Goal: Task Accomplishment & Management: Complete application form

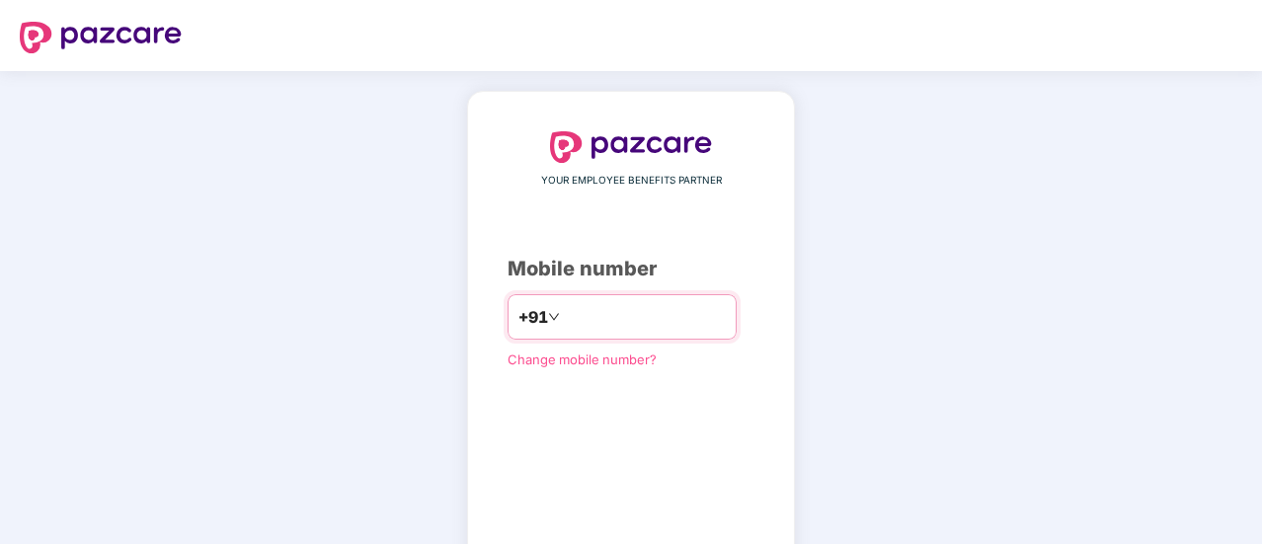
click at [564, 315] on input "number" at bounding box center [645, 317] width 162 height 32
type input "**********"
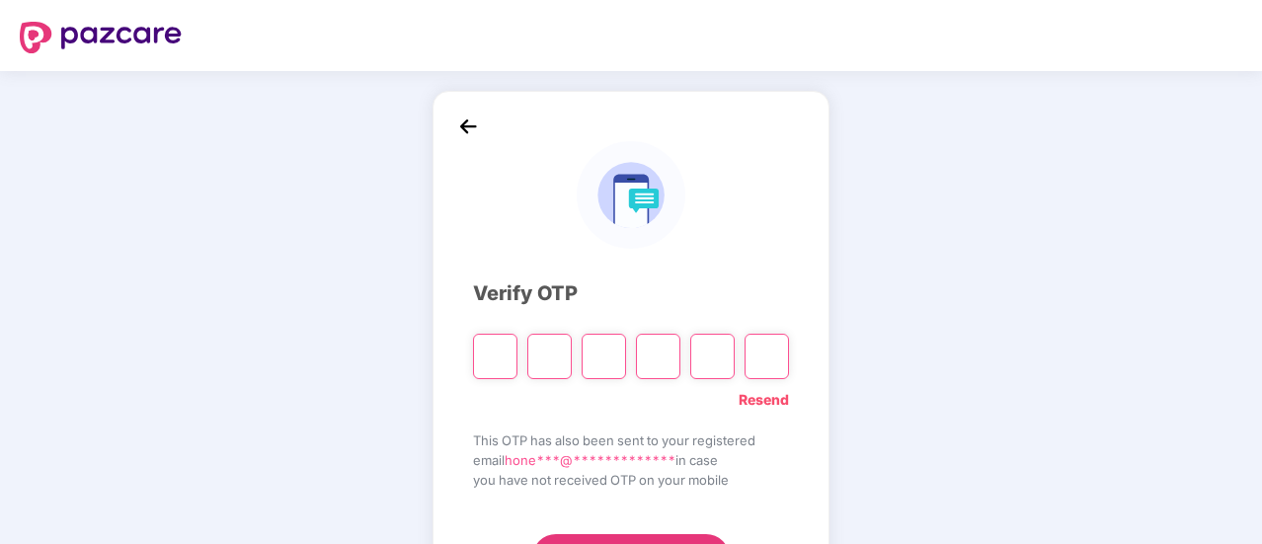
type input "*"
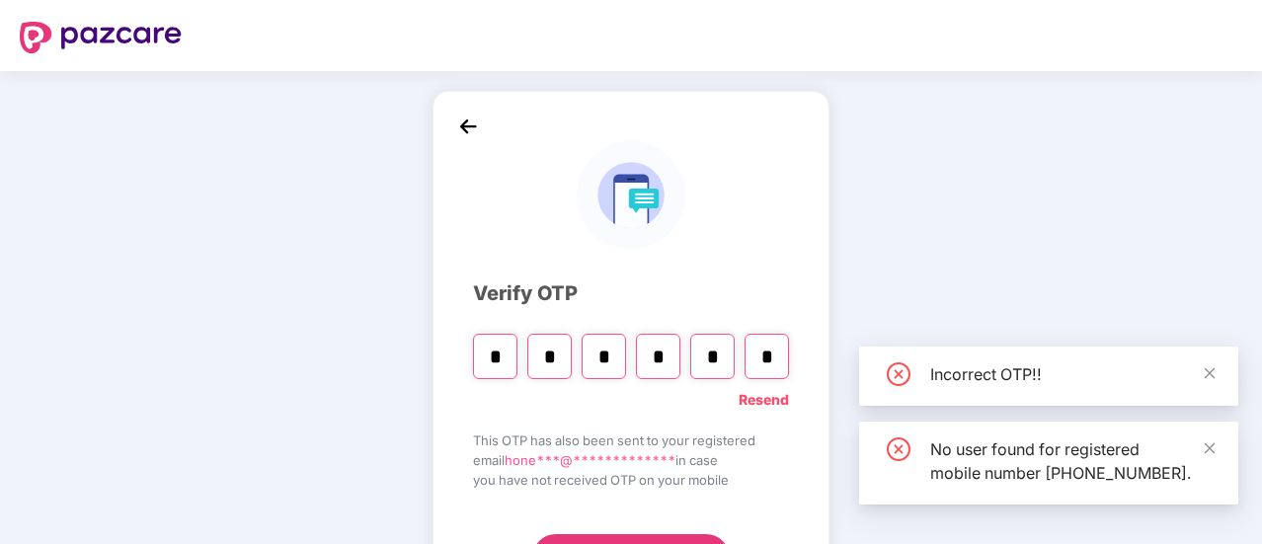
scroll to position [58, 0]
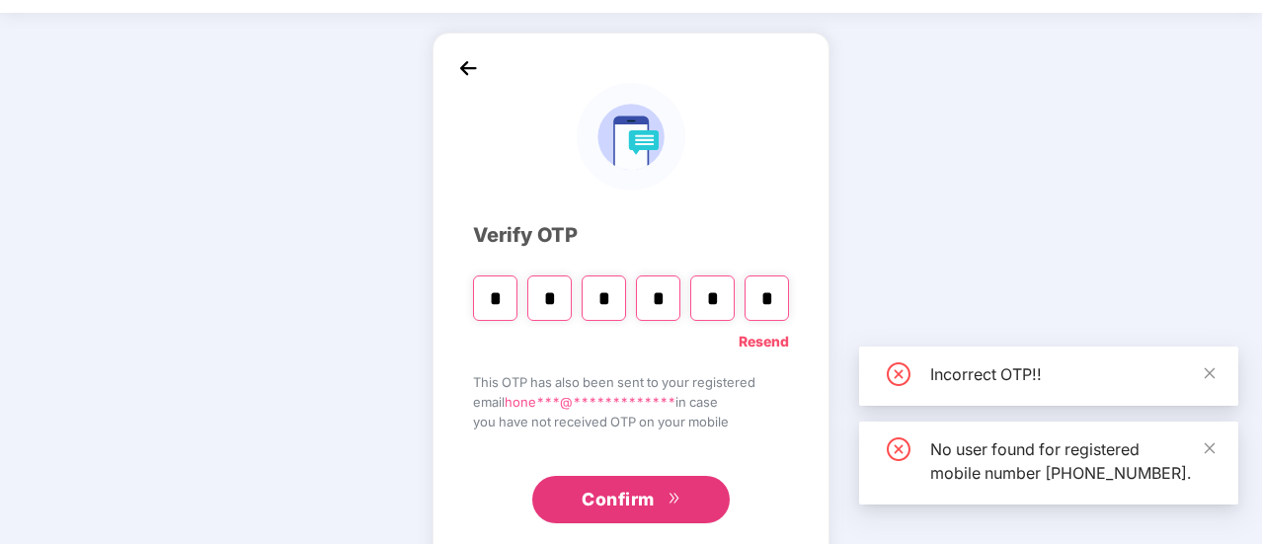
type input "*"
click at [628, 487] on span "Confirm" at bounding box center [618, 500] width 73 height 28
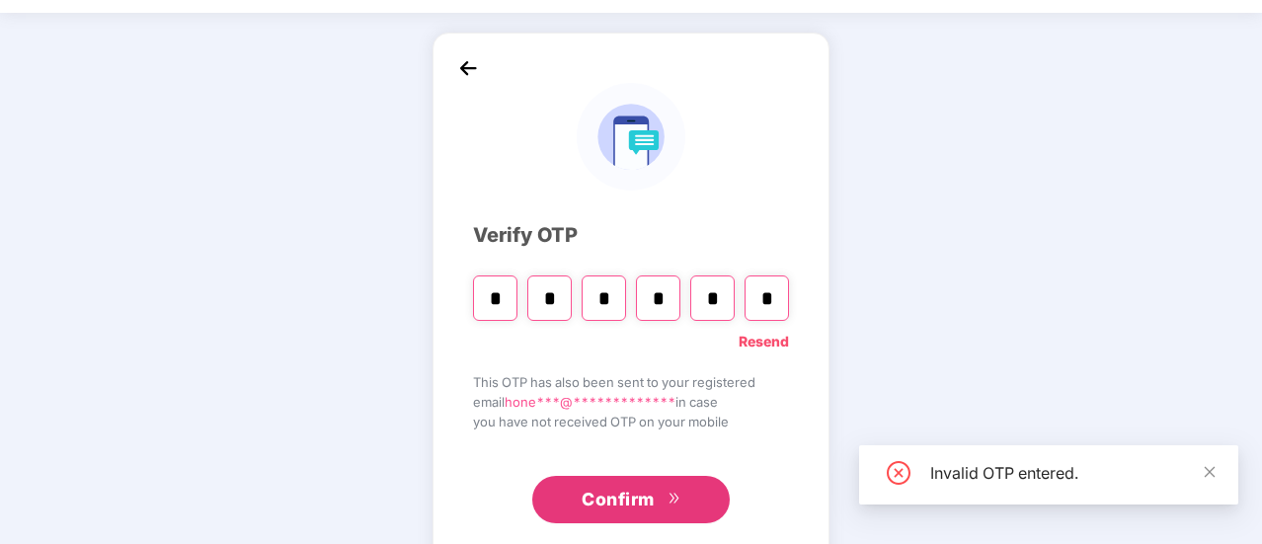
click at [657, 501] on button "Confirm" at bounding box center [631, 499] width 198 height 47
click at [724, 293] on input "*" at bounding box center [712, 298] width 44 height 45
type input "*"
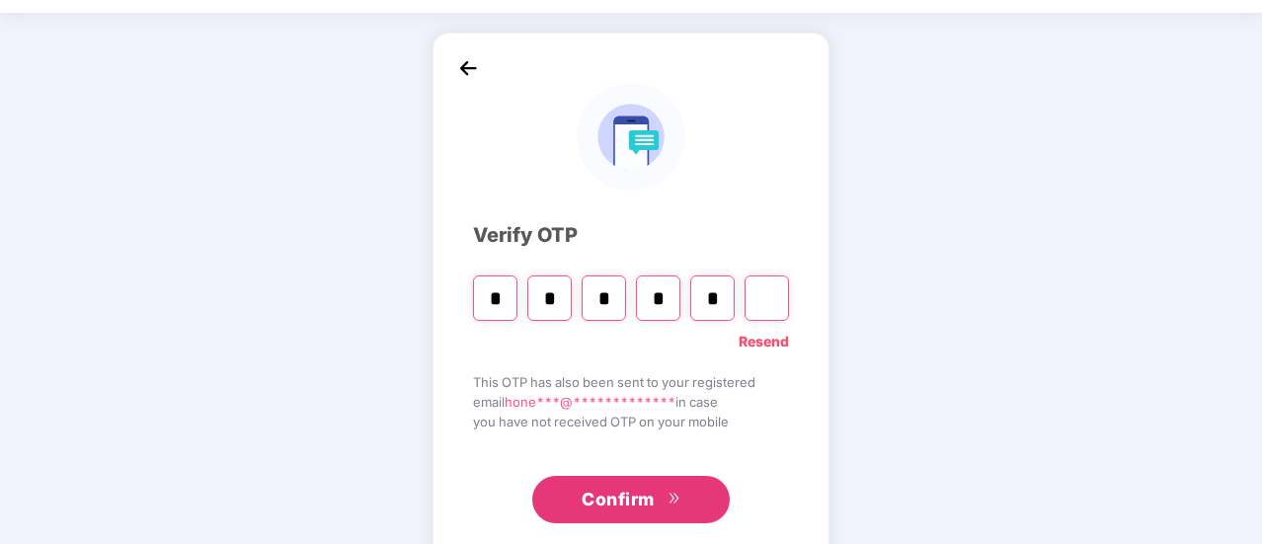
type input "*"
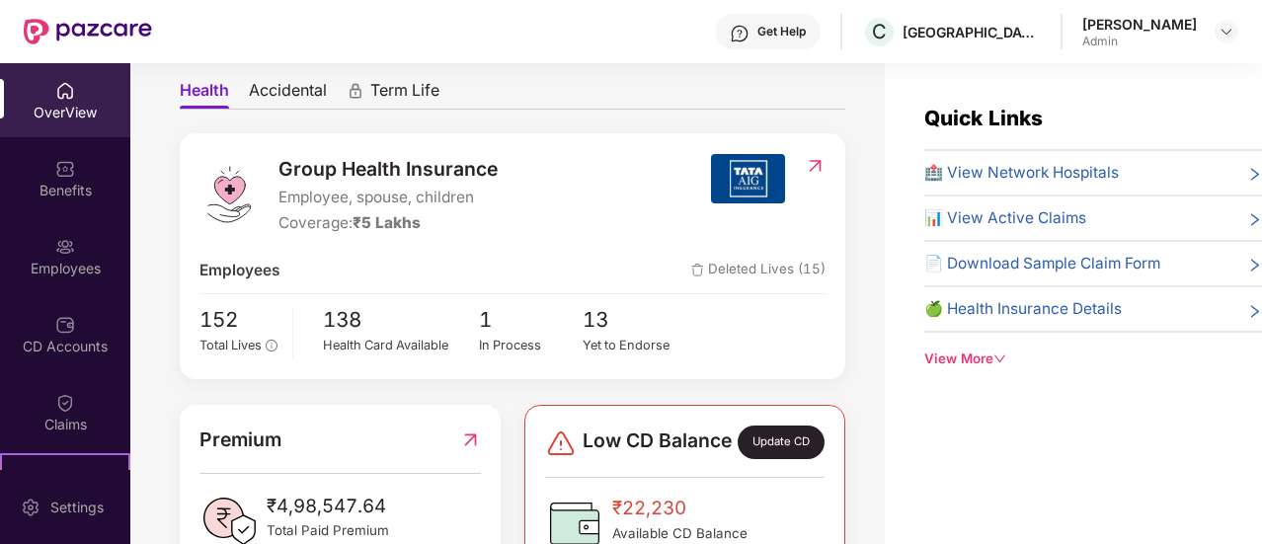
scroll to position [181, 0]
click at [510, 348] on div "In Process" at bounding box center [531, 345] width 105 height 20
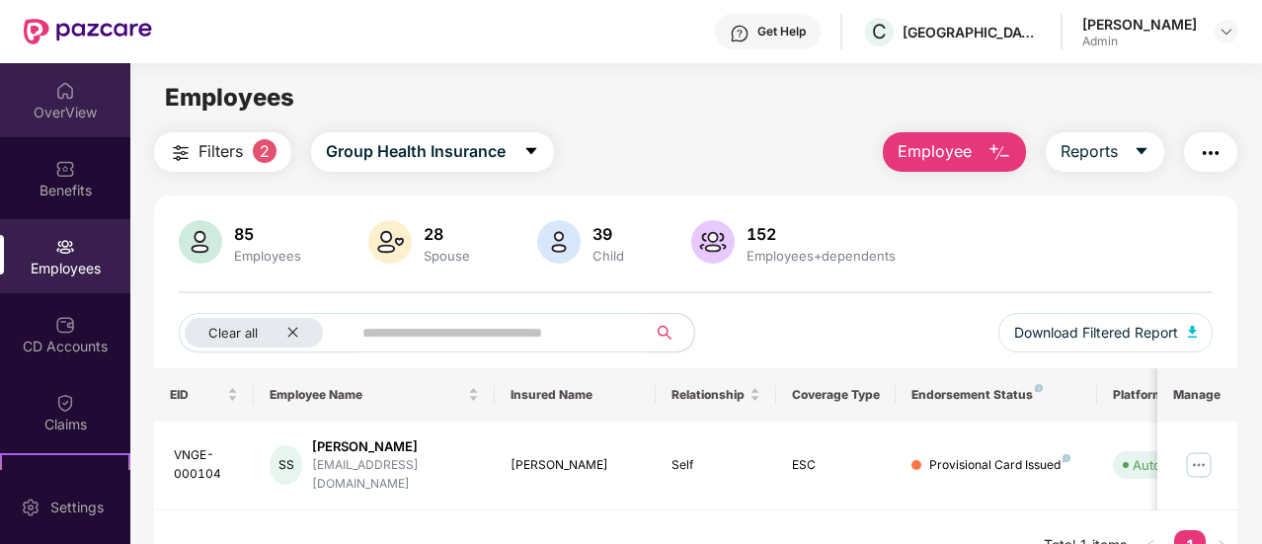
click at [65, 120] on div "OverView" at bounding box center [65, 113] width 130 height 20
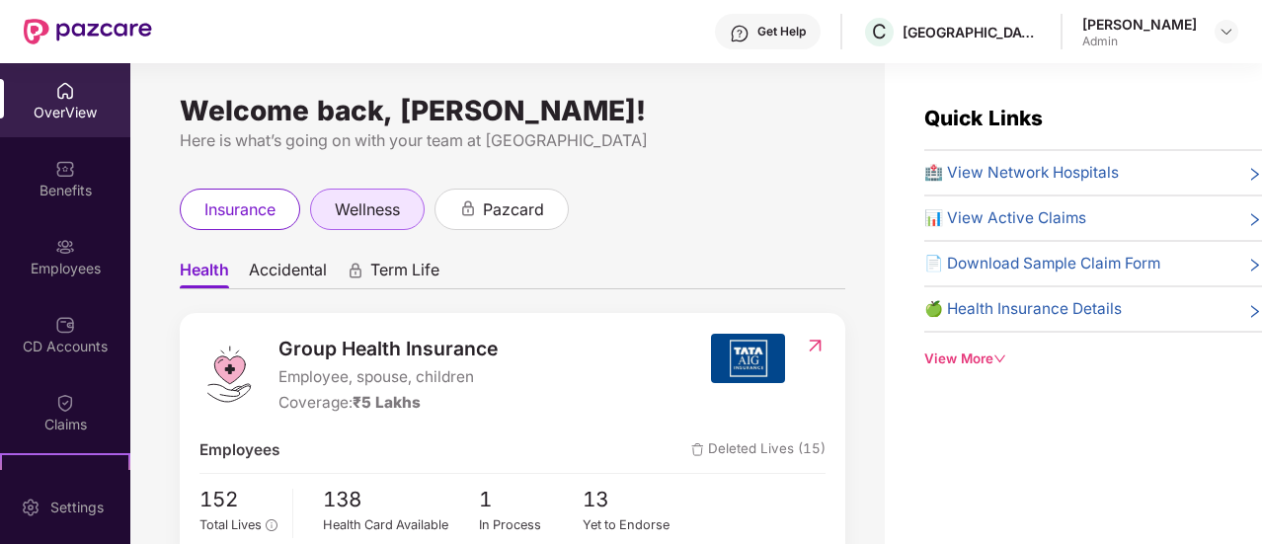
click at [373, 224] on div "wellness" at bounding box center [367, 209] width 115 height 41
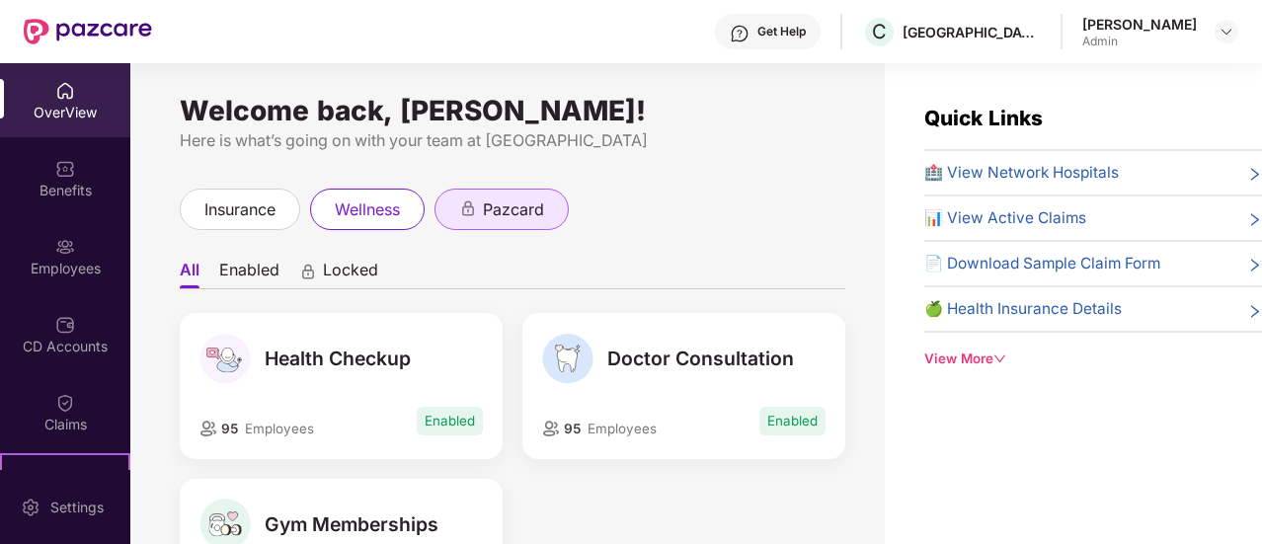
click at [525, 217] on span "pazcard" at bounding box center [513, 210] width 61 height 25
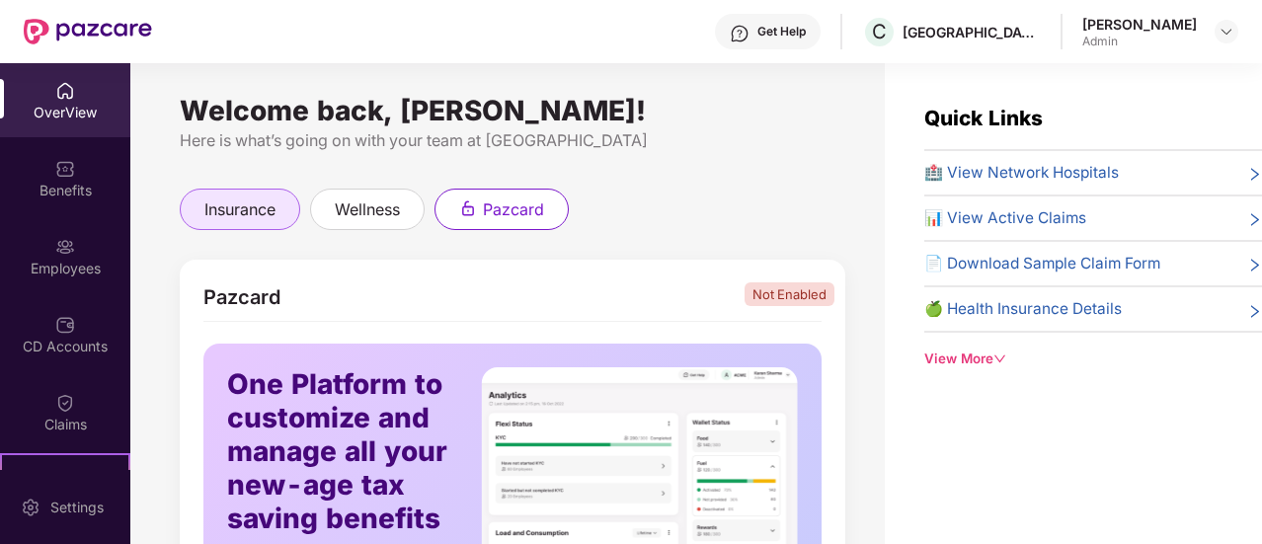
click at [267, 204] on span "insurance" at bounding box center [239, 210] width 71 height 25
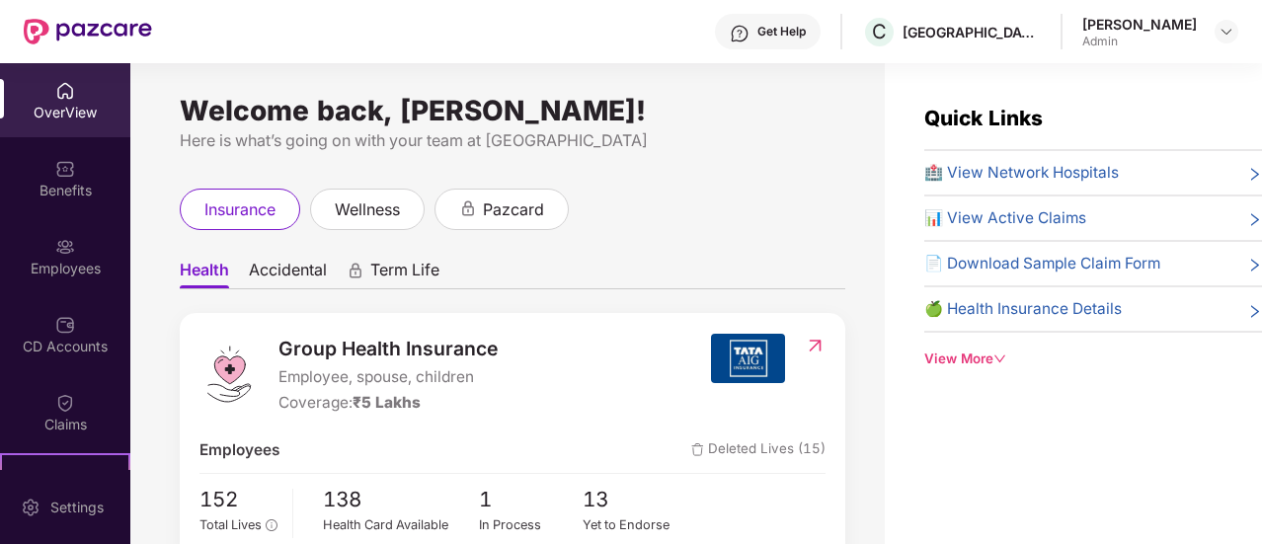
click at [957, 48] on div "Get Help C COFFEE ISLAND Honey Kumar Admin" at bounding box center [695, 31] width 1086 height 63
click at [961, 33] on div "[GEOGRAPHIC_DATA]" at bounding box center [972, 32] width 138 height 19
click at [1164, 45] on div "Admin" at bounding box center [1139, 42] width 115 height 16
click at [1225, 33] on img at bounding box center [1227, 32] width 16 height 16
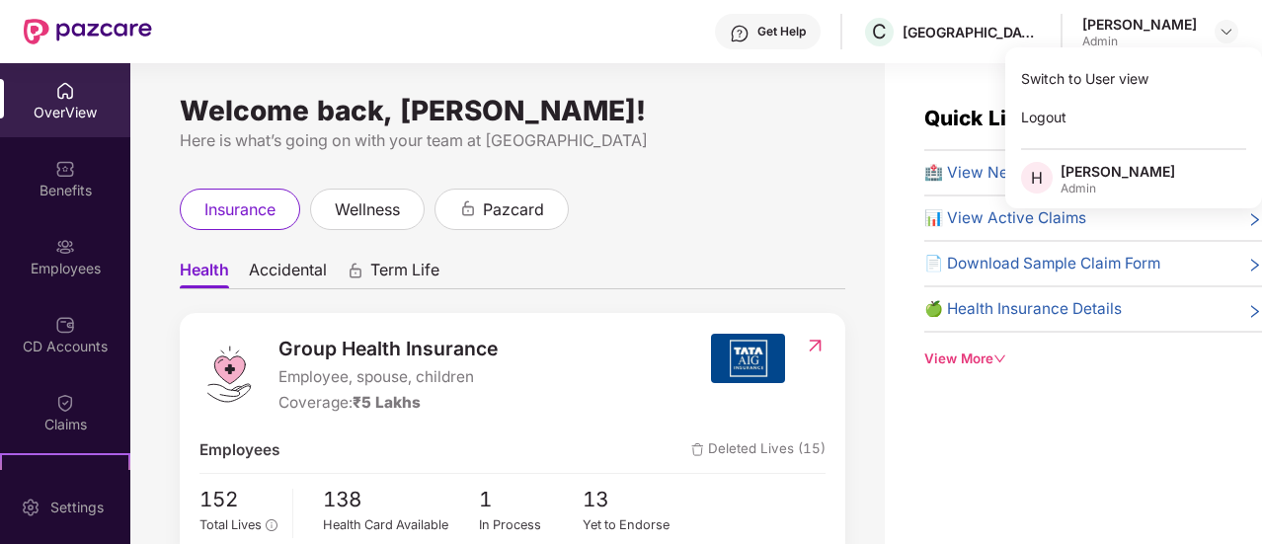
click at [17, 88] on div "OverView" at bounding box center [65, 100] width 130 height 74
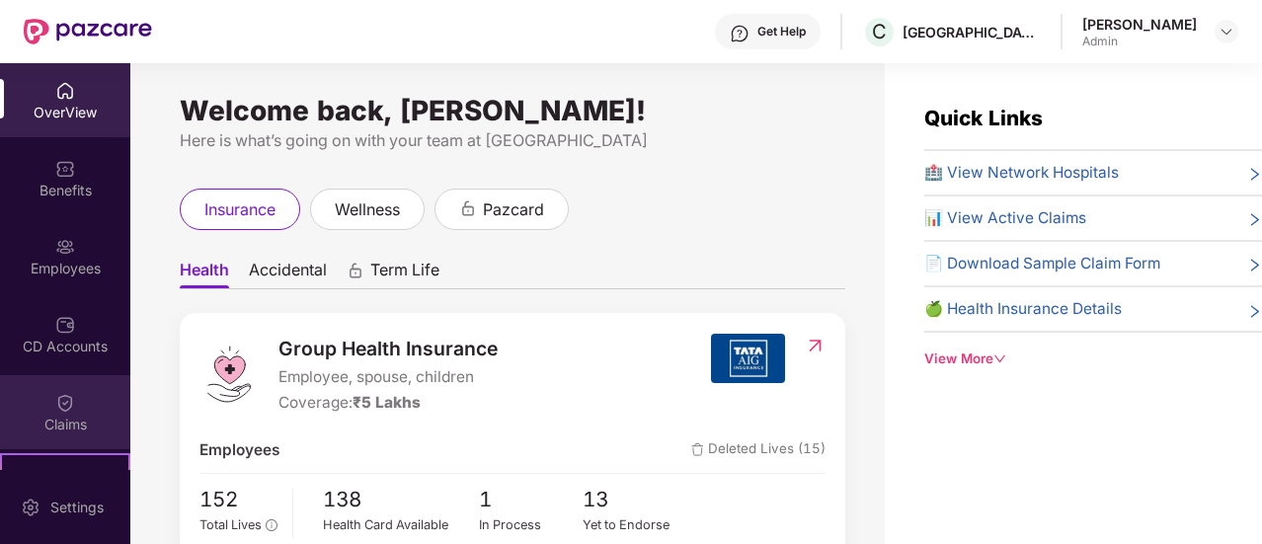
click at [82, 424] on div "Claims" at bounding box center [65, 425] width 130 height 20
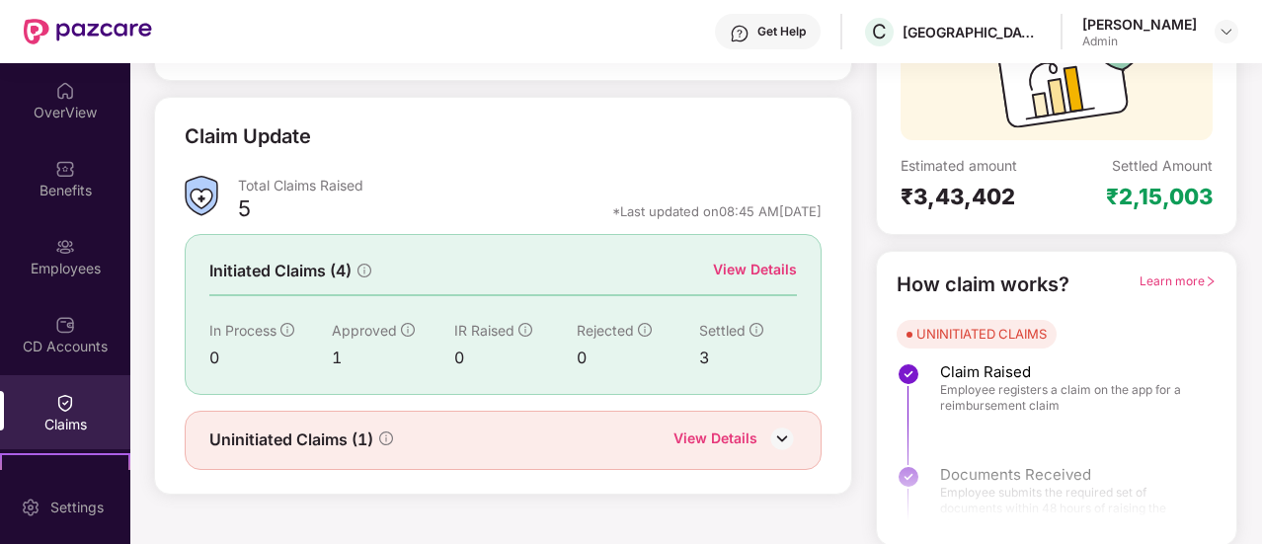
scroll to position [227, 0]
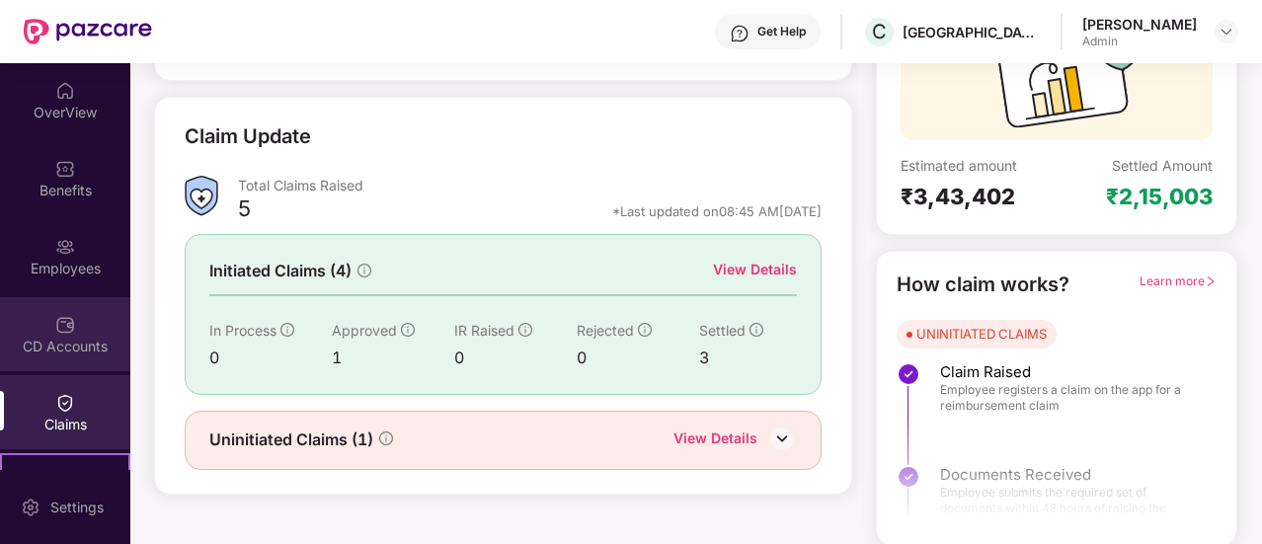
click at [75, 337] on div "CD Accounts" at bounding box center [65, 347] width 130 height 20
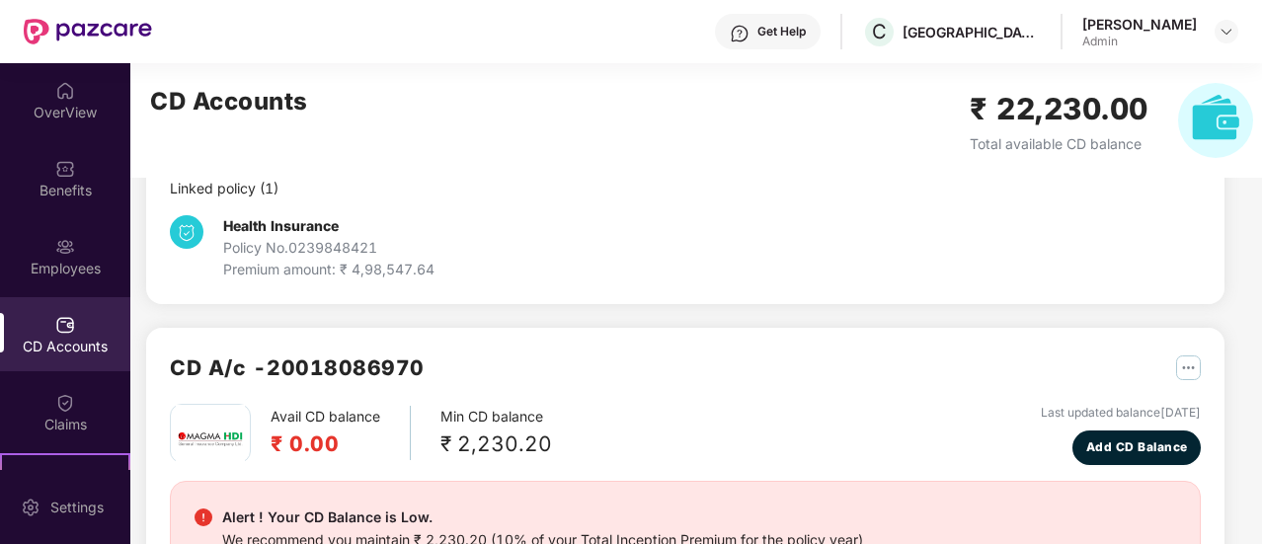
scroll to position [296, 0]
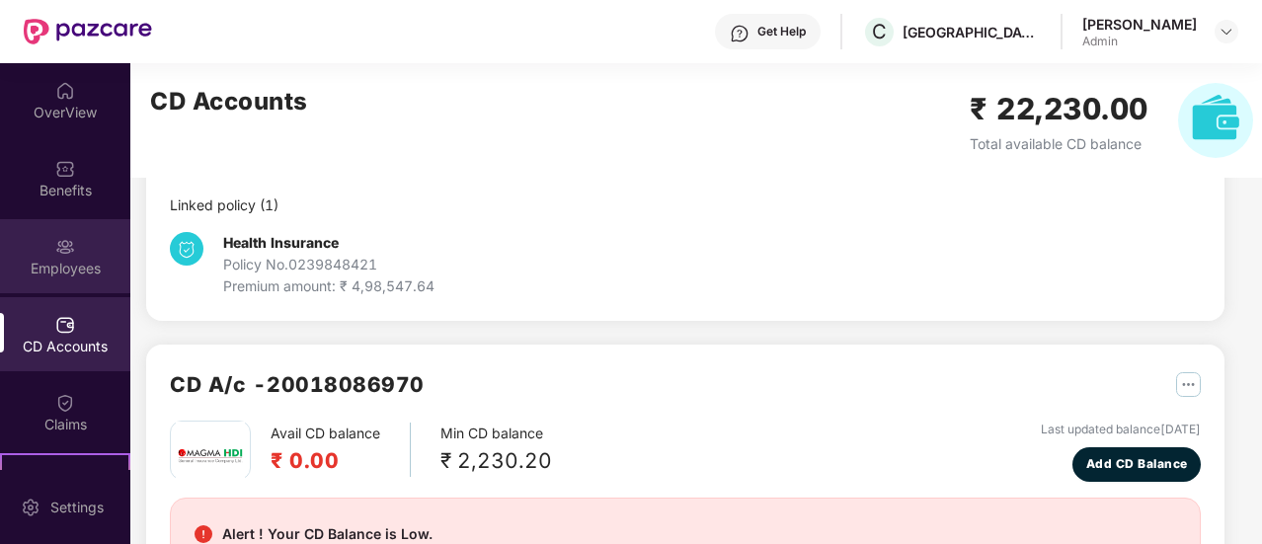
click at [78, 268] on div "Employees" at bounding box center [65, 269] width 130 height 20
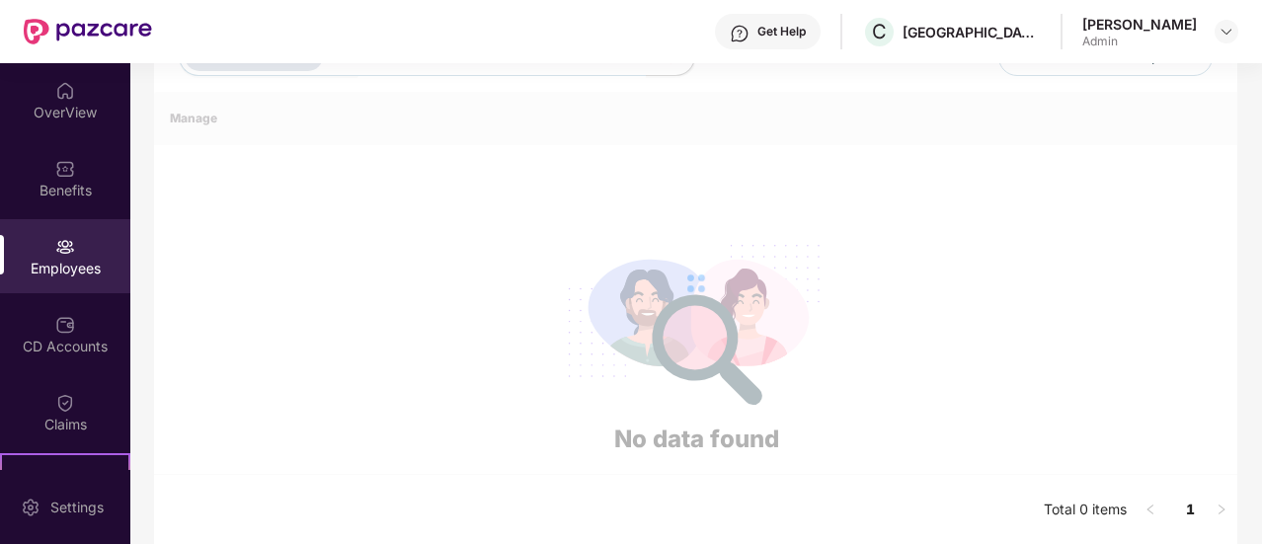
scroll to position [63, 0]
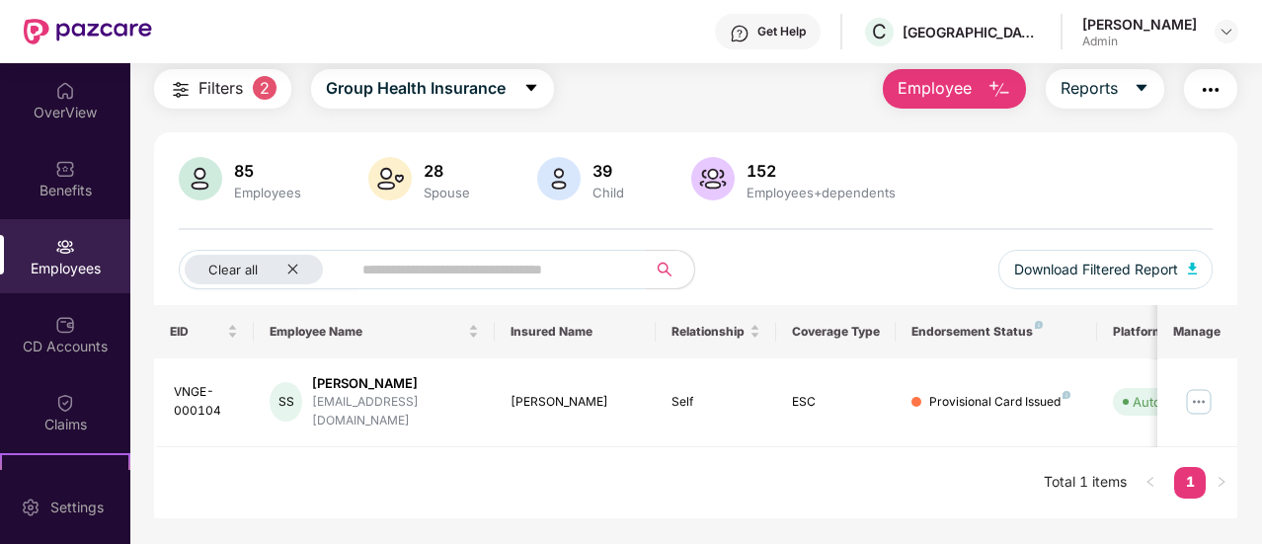
click at [997, 89] on img "button" at bounding box center [1000, 90] width 24 height 24
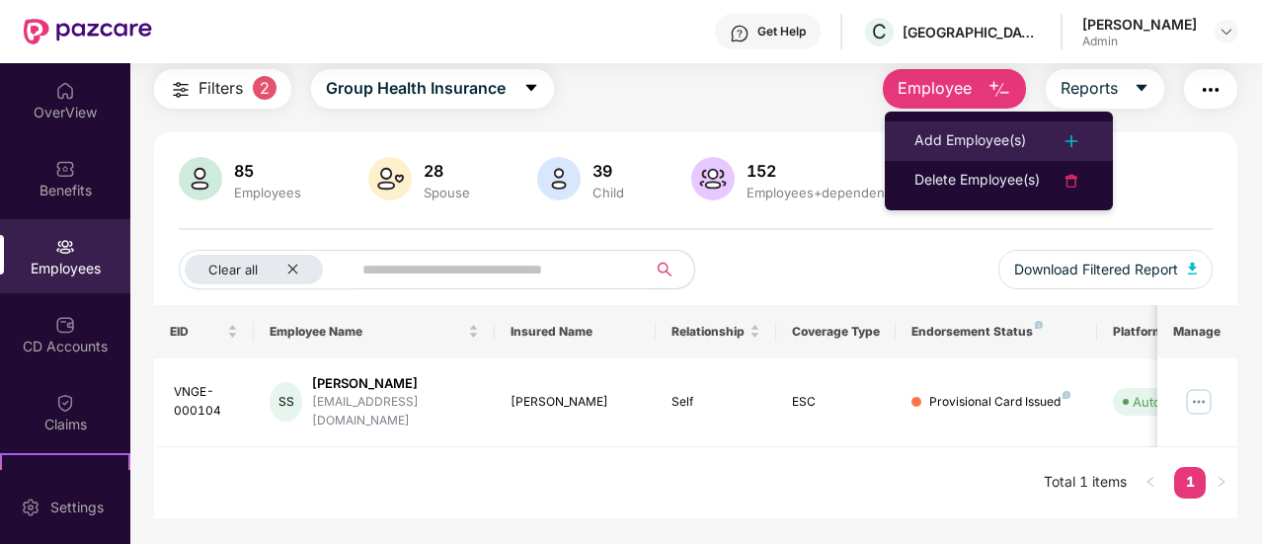
click at [1010, 142] on div "Add Employee(s)" at bounding box center [971, 141] width 112 height 24
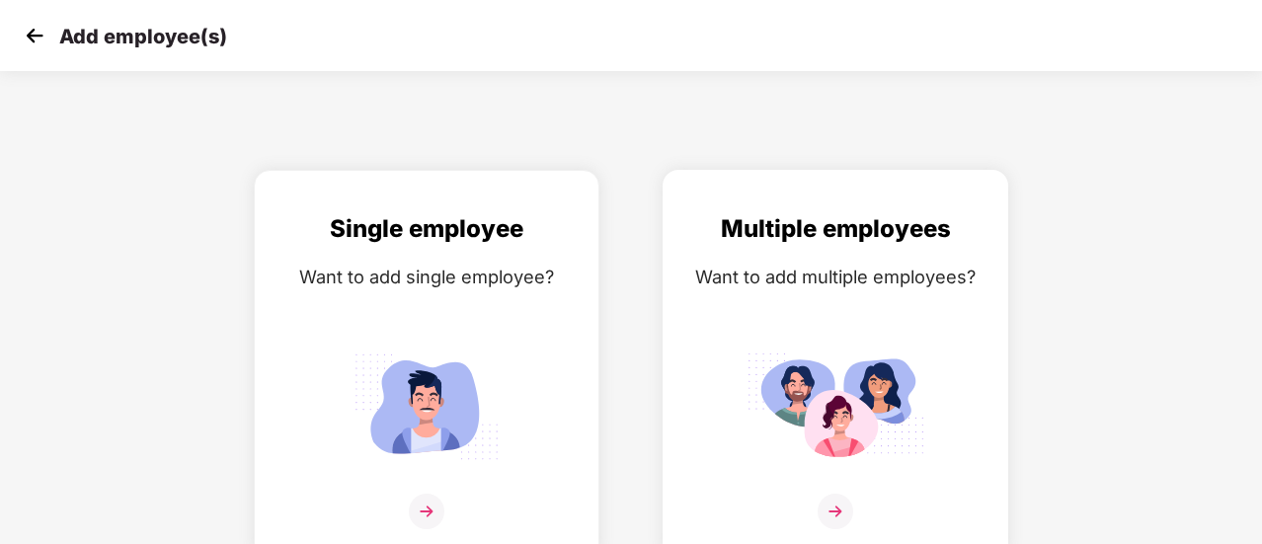
scroll to position [14, 0]
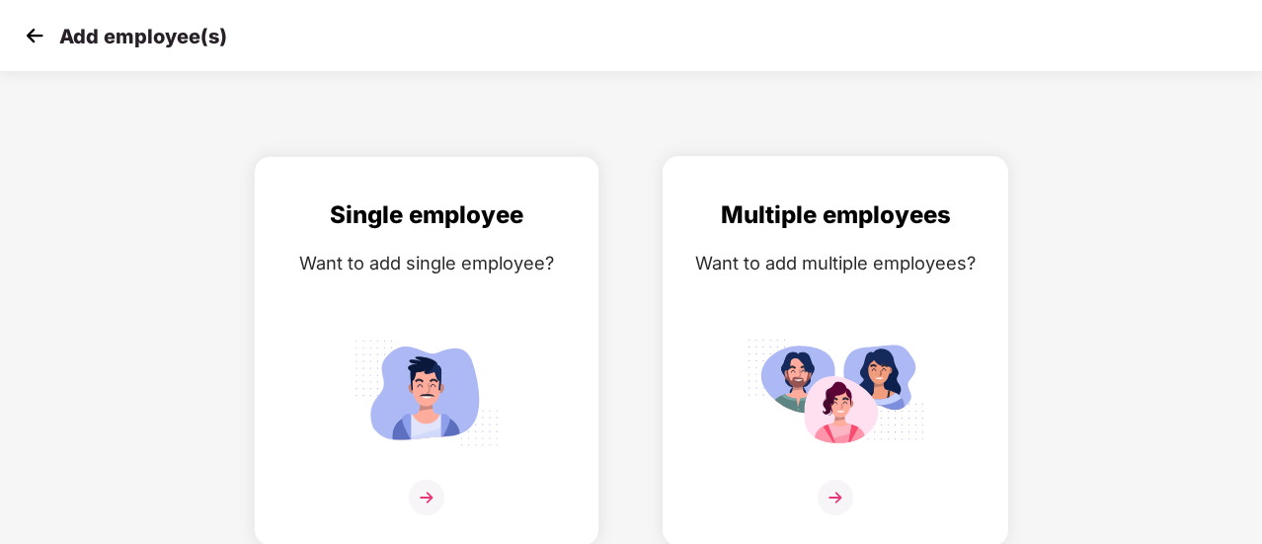
click at [832, 496] on img at bounding box center [836, 498] width 36 height 36
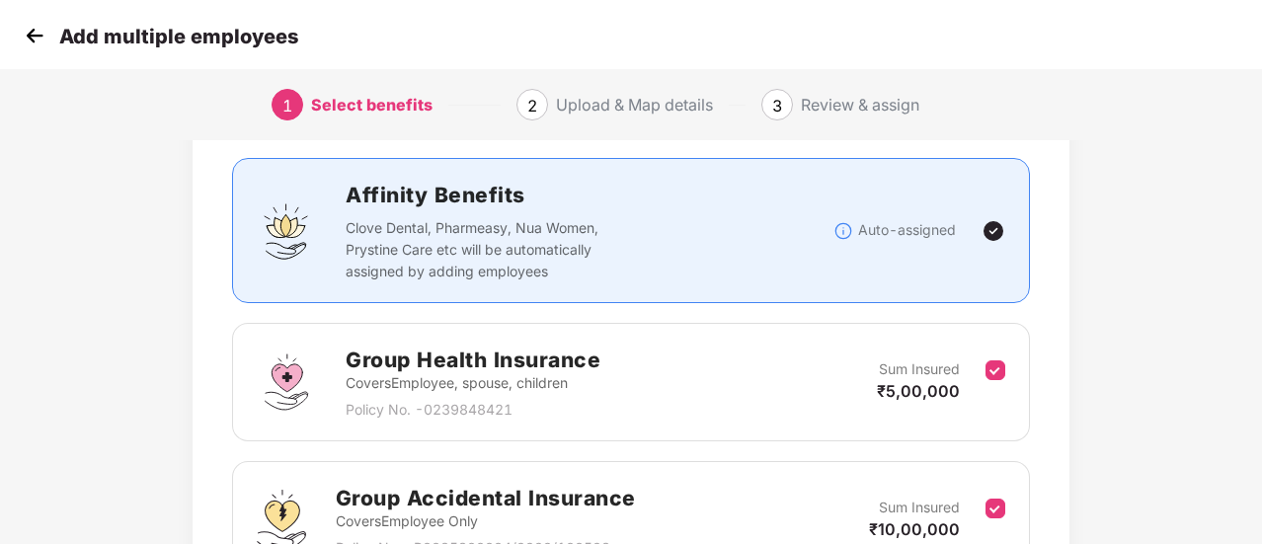
scroll to position [117, 2]
click at [766, 397] on div "Group Health Insurance Covers Employee, spouse, children Policy No. - 023984842…" at bounding box center [631, 382] width 749 height 77
click at [807, 400] on div "Group Health Insurance Covers Employee, spouse, children Policy No. - 023984842…" at bounding box center [631, 382] width 749 height 77
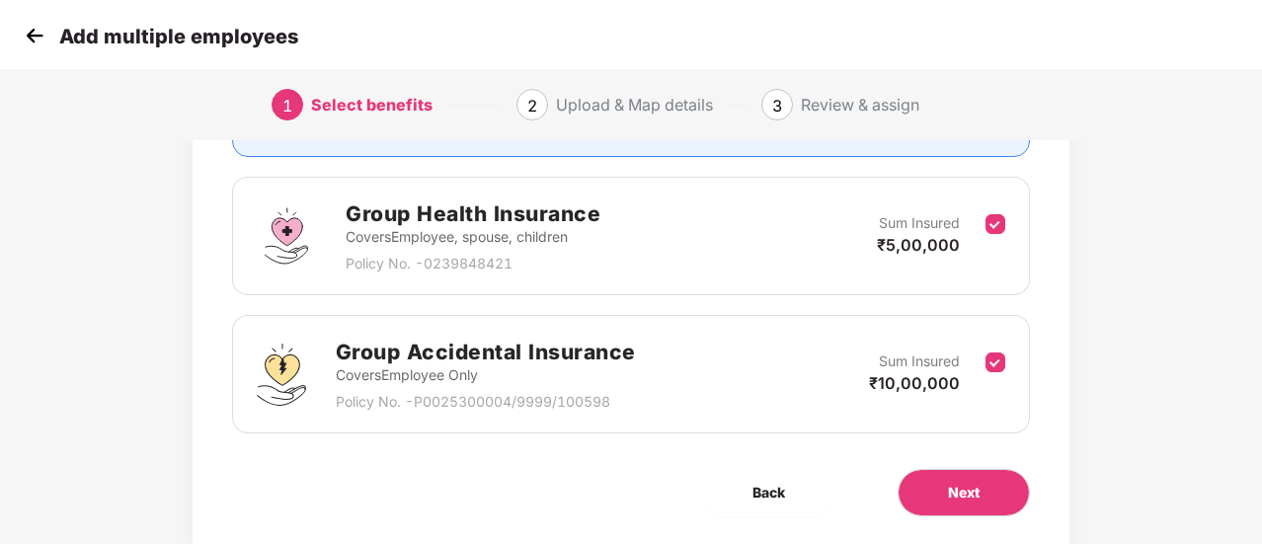
scroll to position [322, 2]
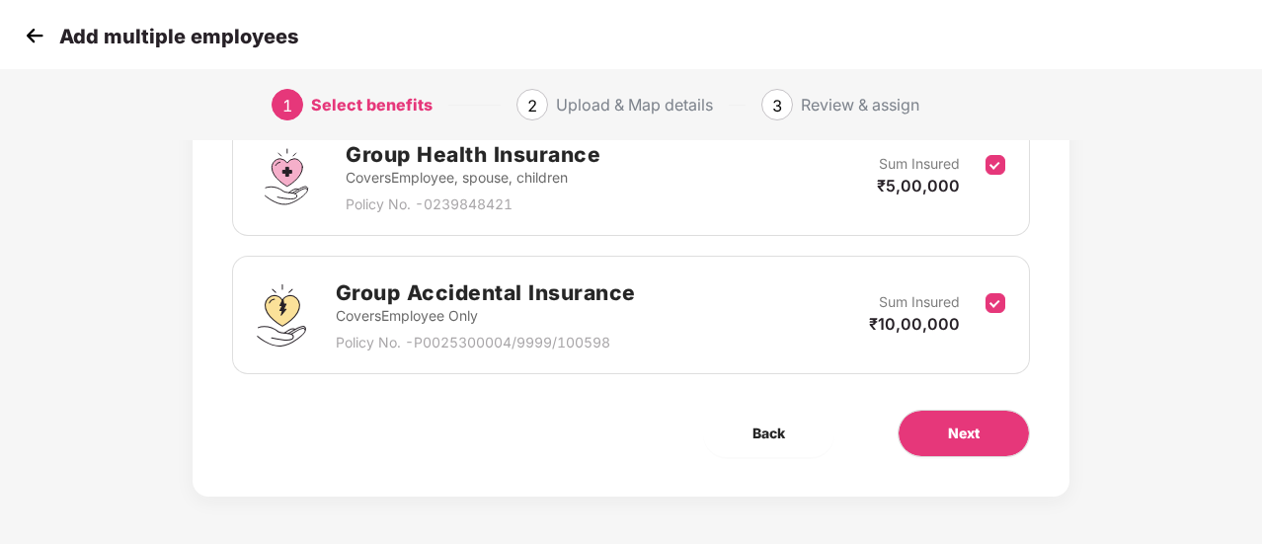
click at [626, 310] on p "Covers Employee Only" at bounding box center [486, 316] width 300 height 22
click at [969, 410] on button "Next" at bounding box center [964, 433] width 132 height 47
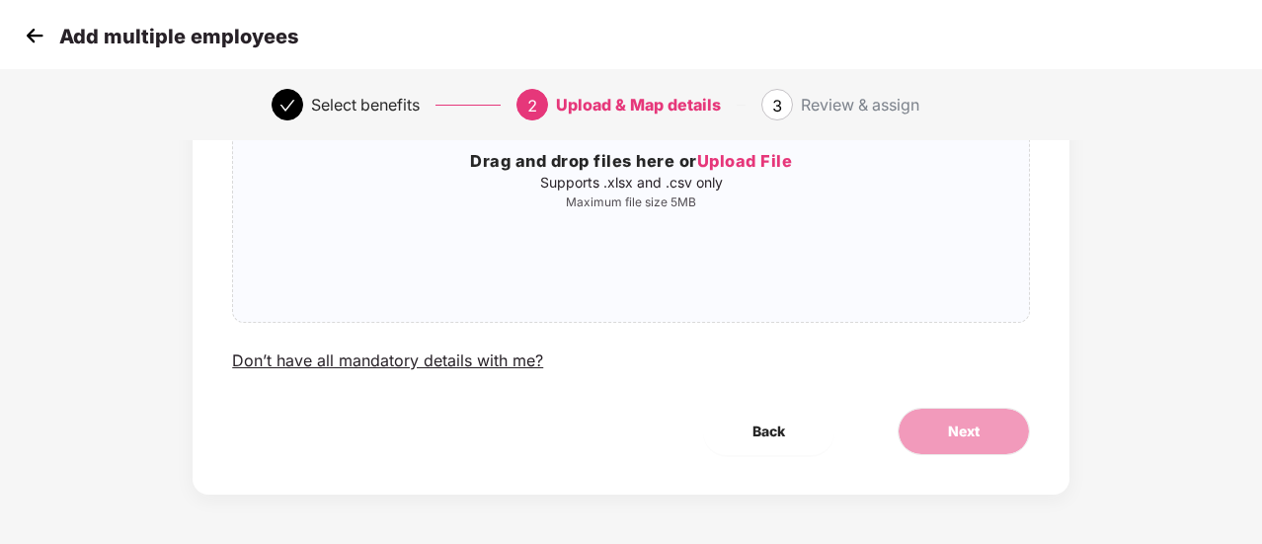
scroll to position [0, 2]
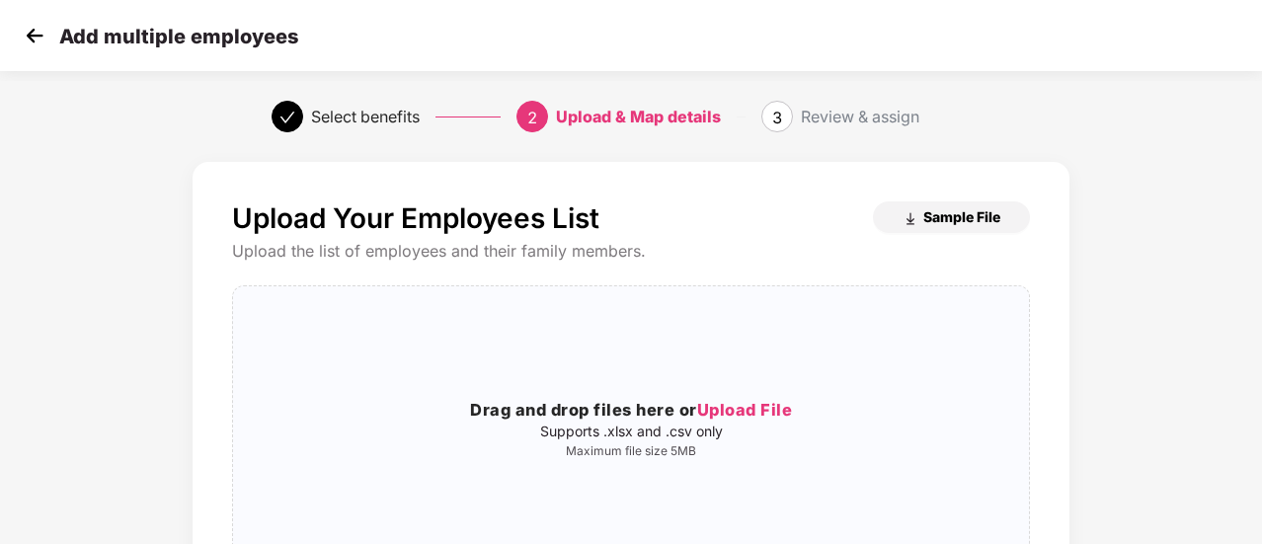
click at [924, 210] on span "Sample File" at bounding box center [961, 216] width 77 height 19
click at [729, 404] on span "Upload File" at bounding box center [745, 410] width 96 height 20
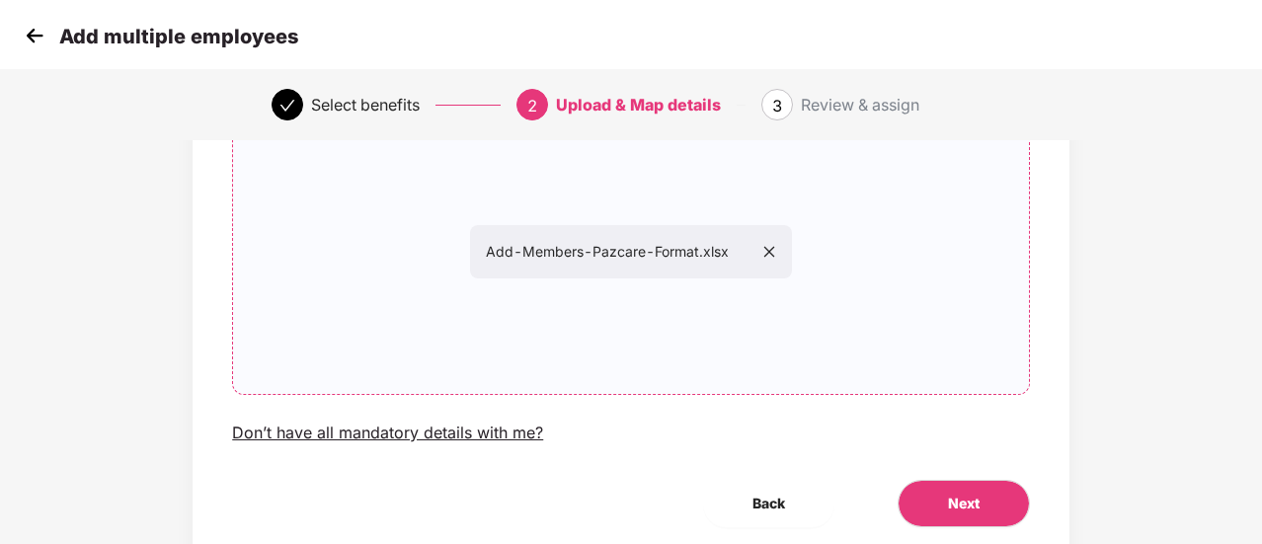
scroll to position [249, 0]
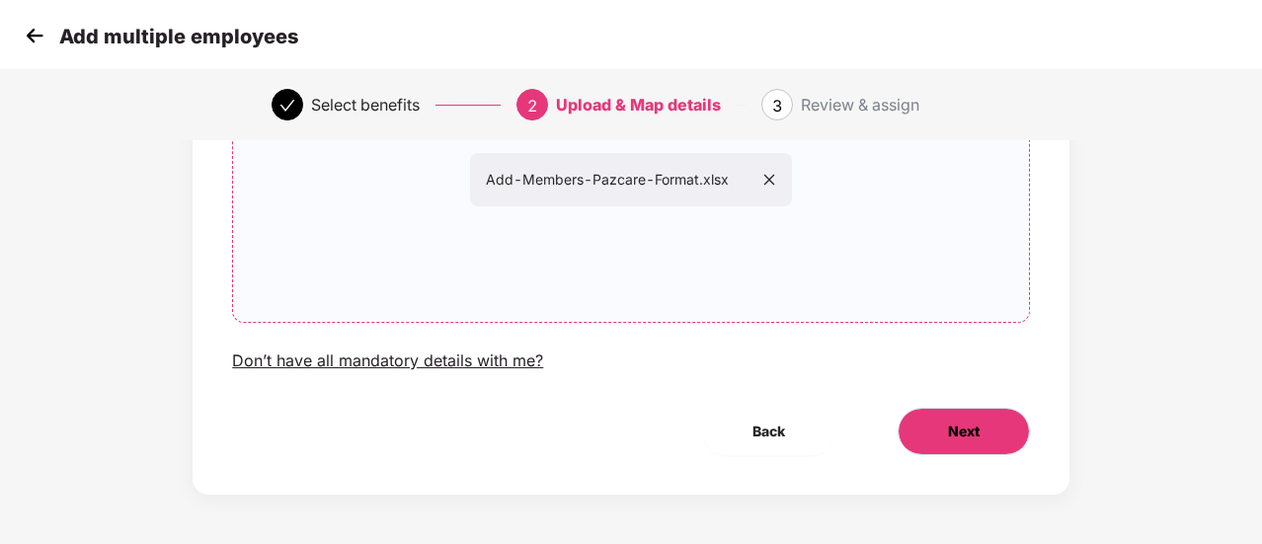
click at [950, 441] on span "Next" at bounding box center [964, 432] width 32 height 22
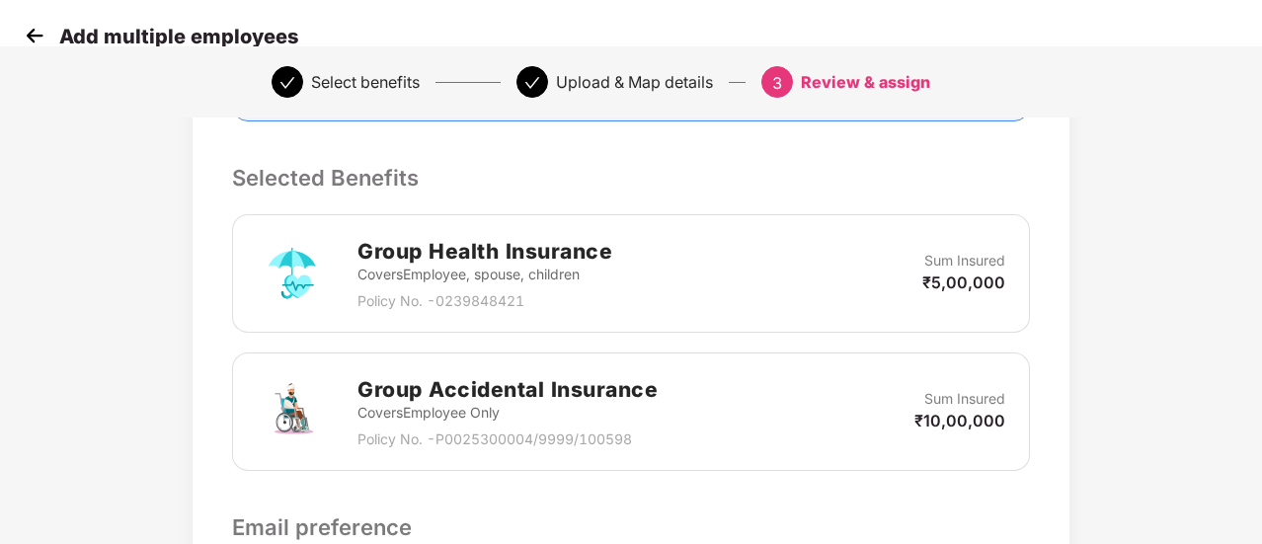
scroll to position [425, 2]
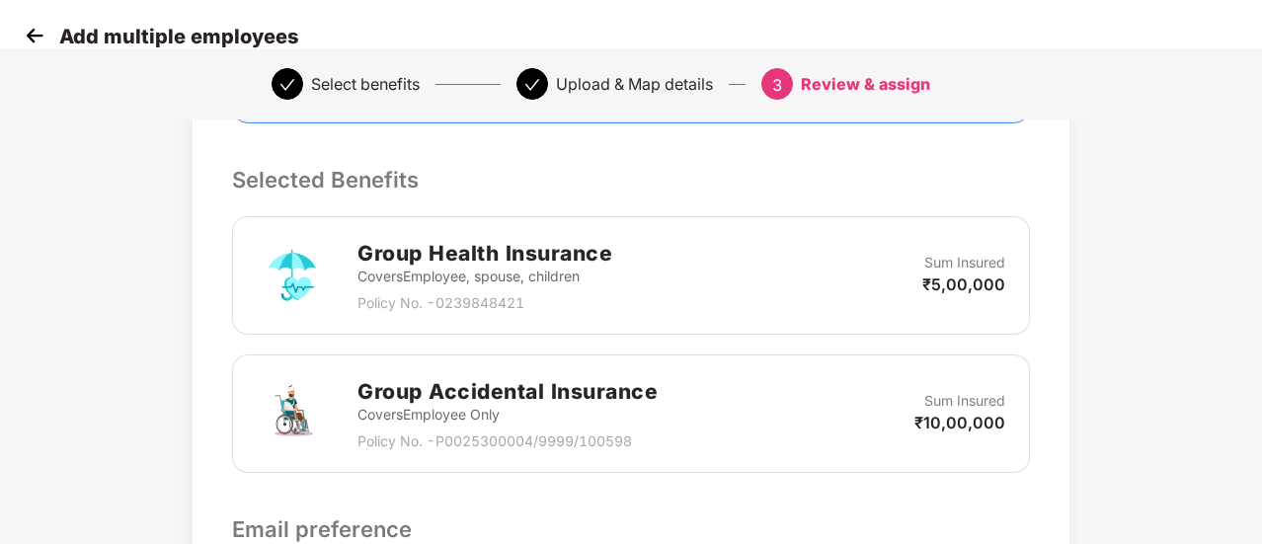
click at [529, 84] on icon "check" at bounding box center [532, 85] width 16 height 16
click at [290, 82] on icon "check" at bounding box center [287, 85] width 16 height 16
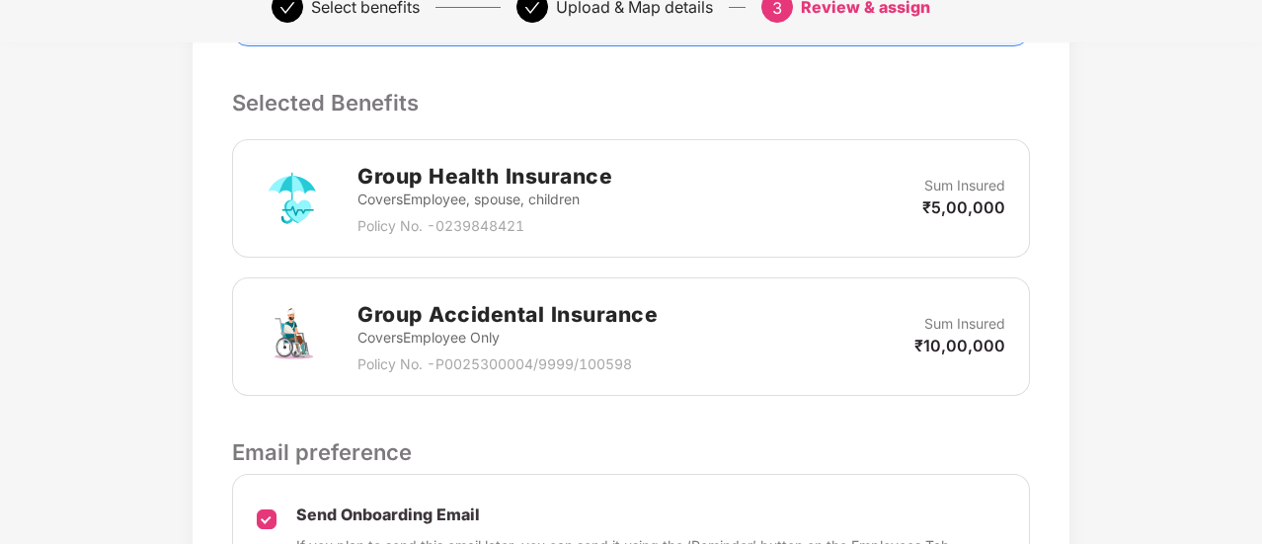
scroll to position [713, 2]
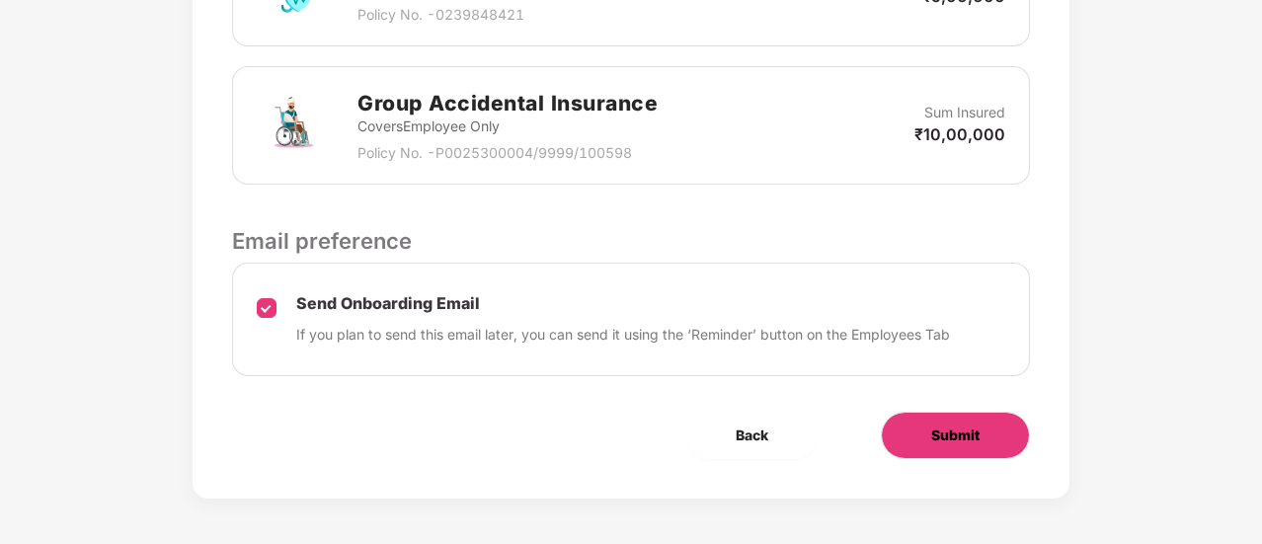
click at [999, 440] on button "Submit" at bounding box center [955, 435] width 149 height 47
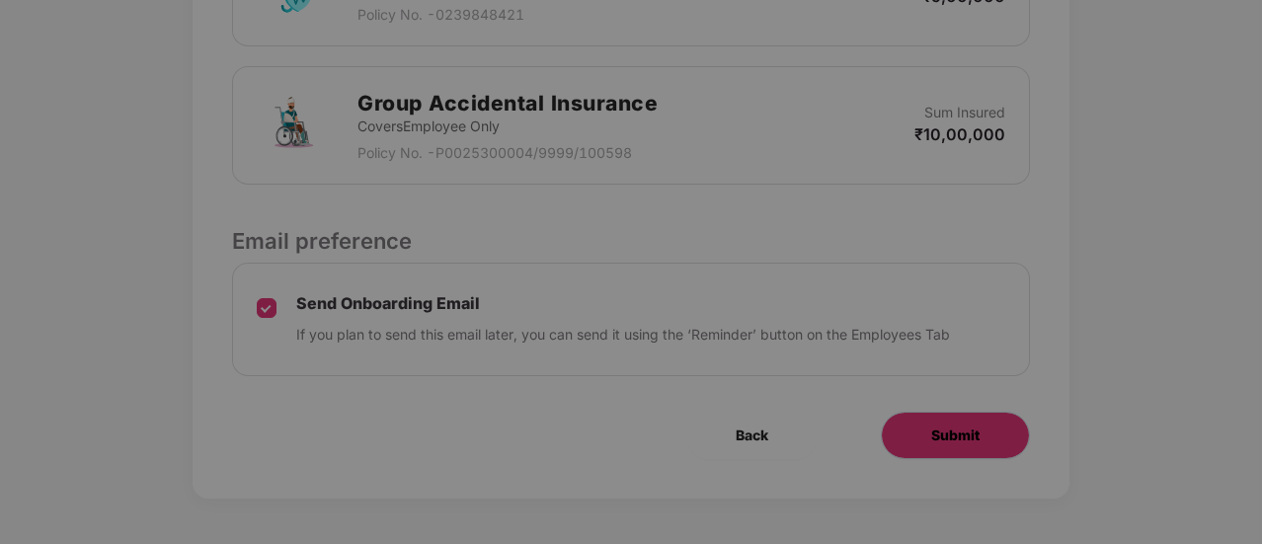
scroll to position [0, 2]
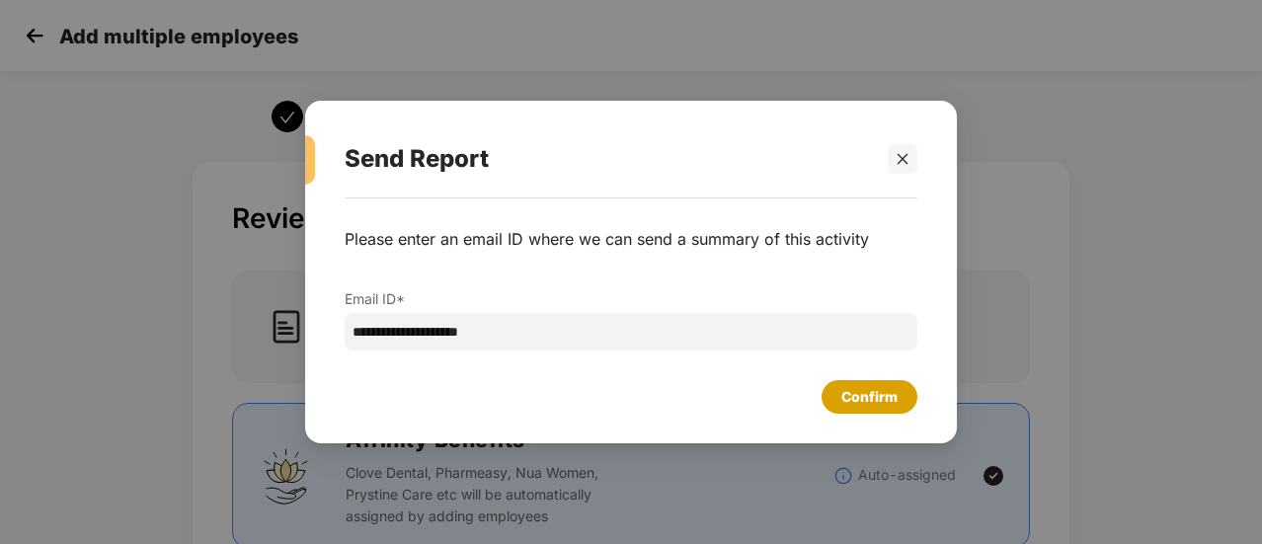
click at [870, 395] on div "Confirm" at bounding box center [869, 397] width 56 height 22
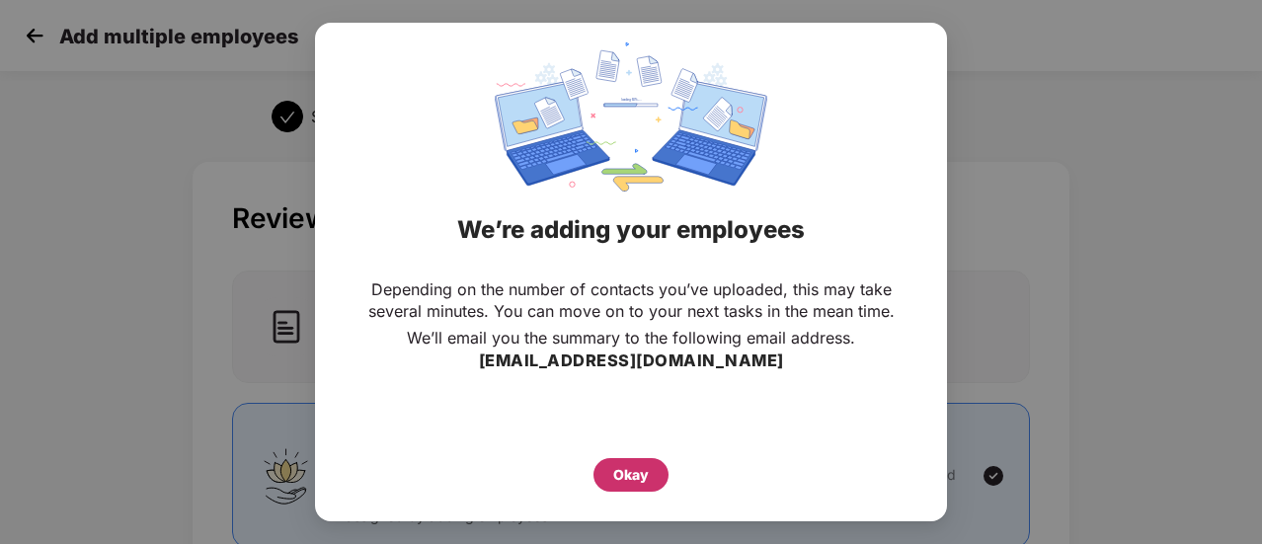
click at [626, 475] on div "Okay" at bounding box center [631, 475] width 36 height 22
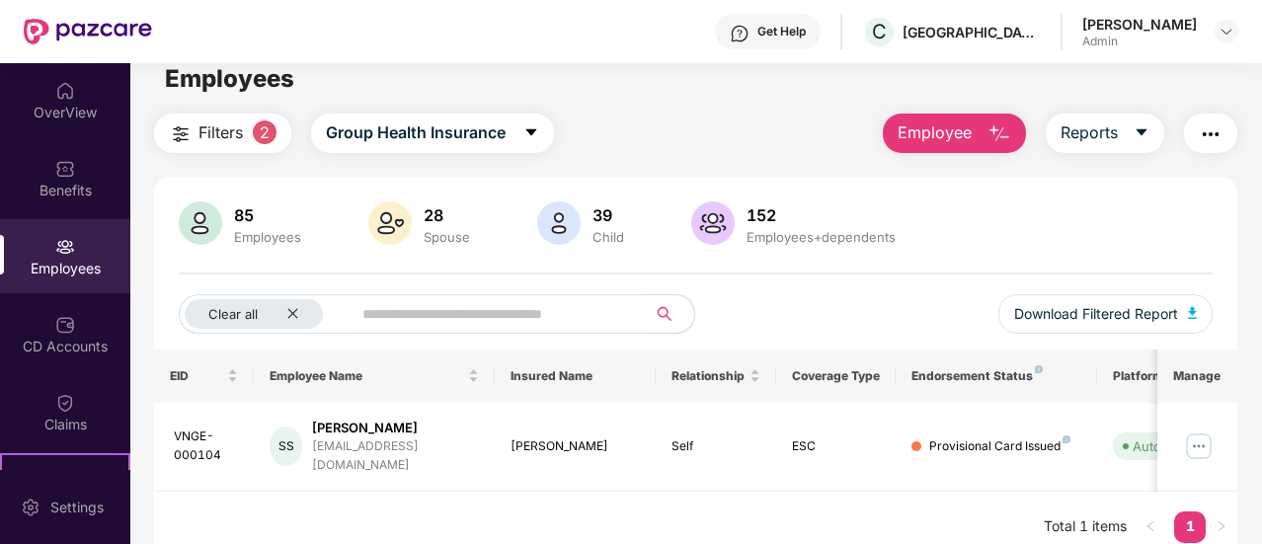
scroll to position [20, 0]
click at [385, 220] on img at bounding box center [389, 221] width 43 height 43
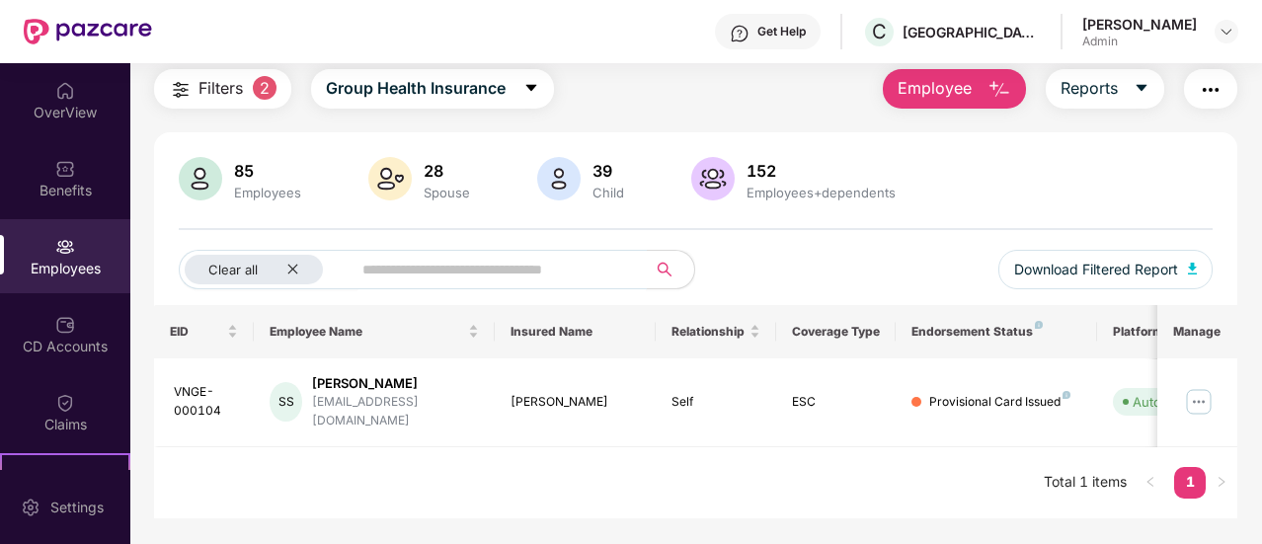
scroll to position [57, 0]
